Goal: Transaction & Acquisition: Purchase product/service

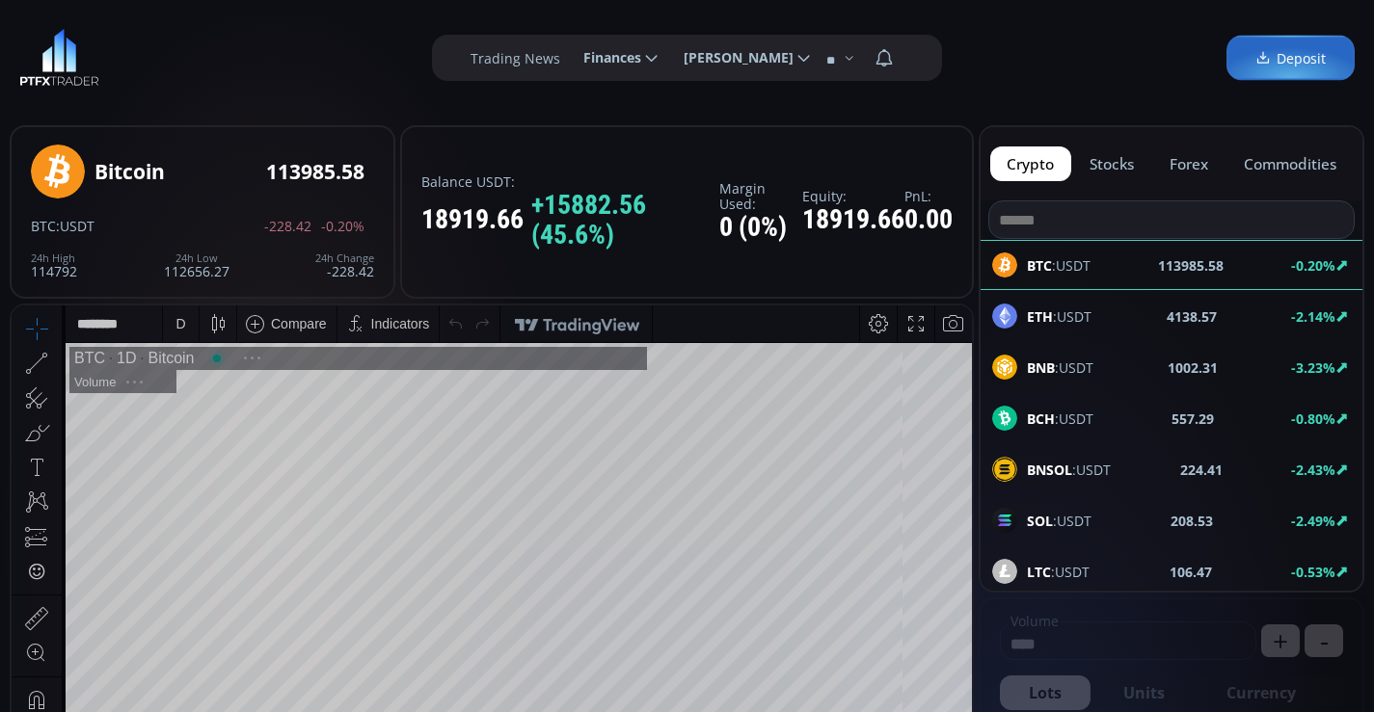
scroll to position [268, 0]
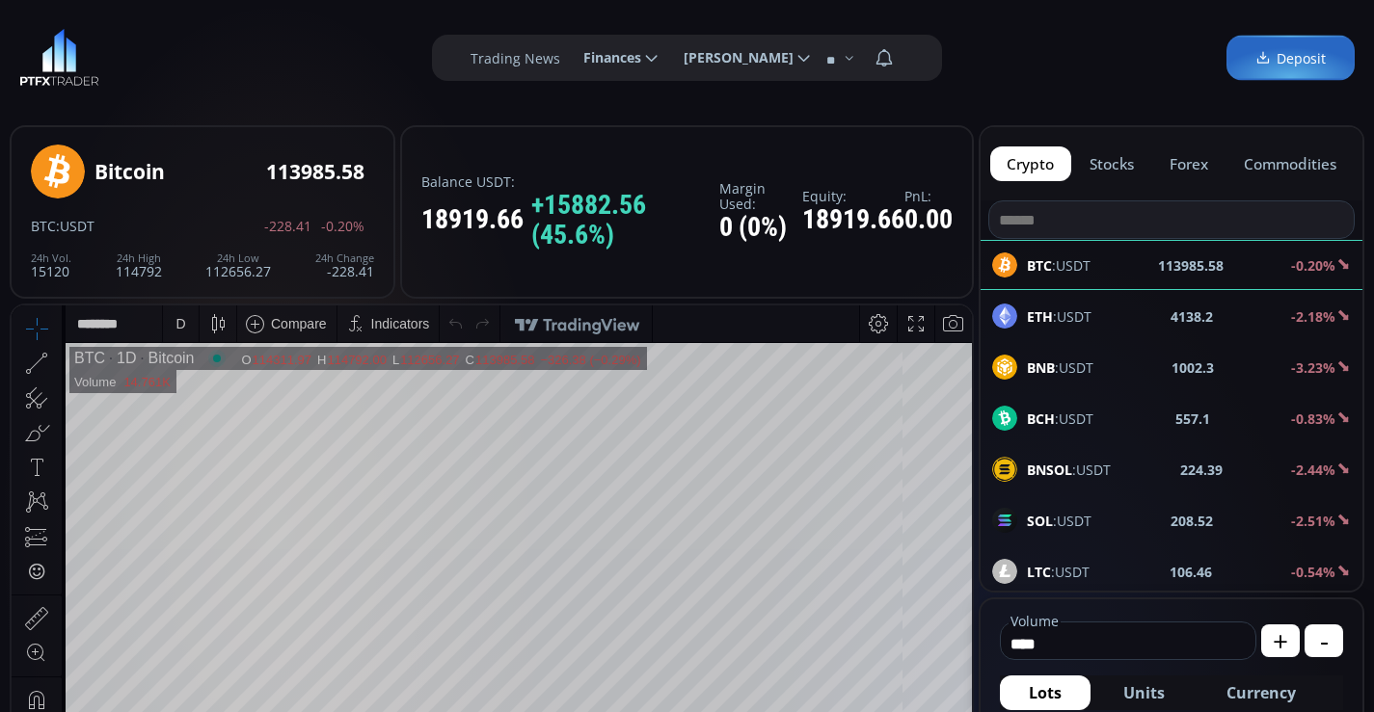
click at [581, 56] on span "Finances" at bounding box center [605, 58] width 71 height 39
click at [568, 56] on input "********" at bounding box center [568, 58] width 0 height 20
click at [600, 107] on link "Deposit" at bounding box center [619, 110] width 93 height 30
